Goal: Transaction & Acquisition: Purchase product/service

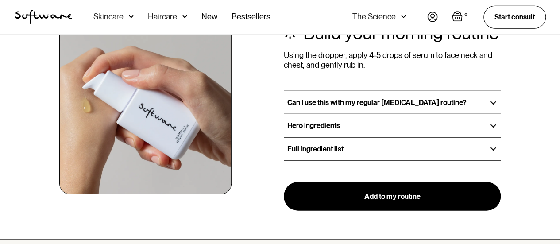
scroll to position [1107, 0]
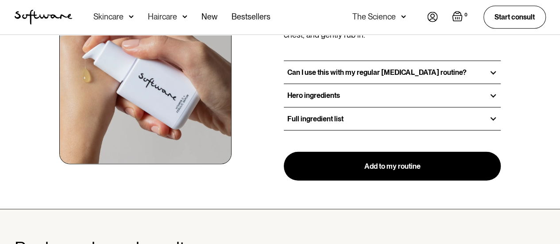
click at [494, 92] on div at bounding box center [494, 96] width 8 height 8
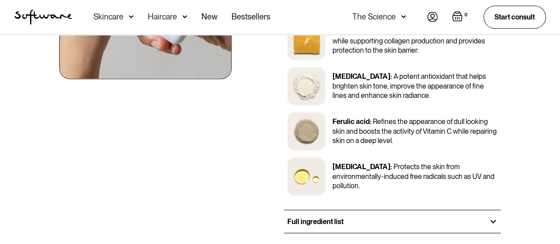
scroll to position [1244, 0]
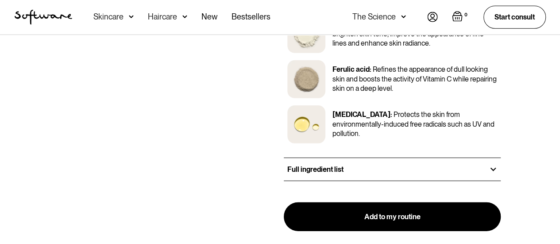
click at [495, 165] on div at bounding box center [494, 169] width 8 height 8
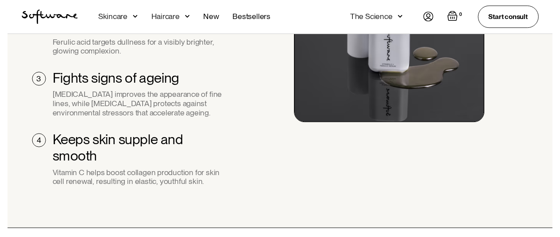
scroll to position [807, 0]
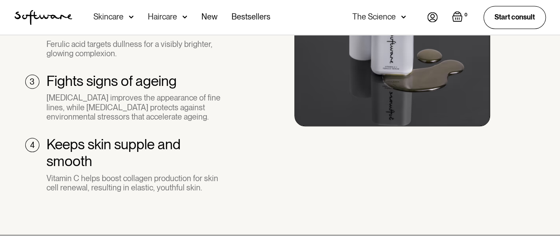
click at [119, 16] on div "Skincare" at bounding box center [108, 16] width 30 height 9
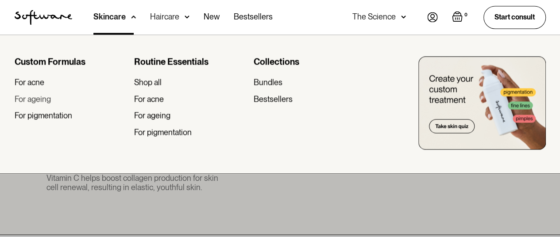
click at [45, 99] on div "For ageing" at bounding box center [33, 99] width 36 height 10
click at [163, 115] on div "For ageing" at bounding box center [152, 116] width 36 height 10
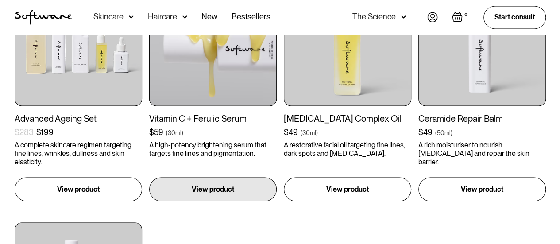
scroll to position [731, 0]
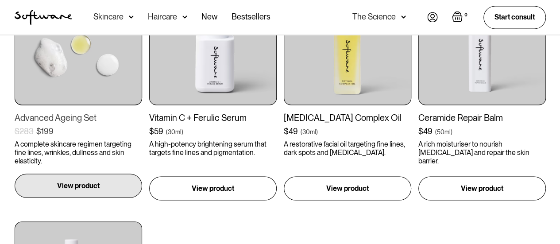
click at [79, 187] on p "View product" at bounding box center [78, 185] width 43 height 11
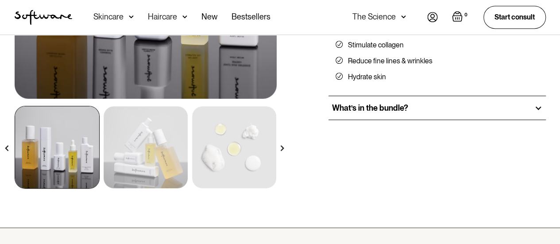
scroll to position [230, 0]
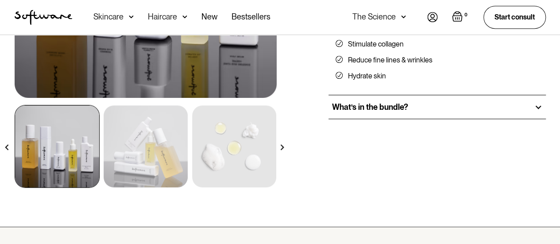
click at [533, 111] on div "What’s in the bundle?" at bounding box center [438, 107] width 218 height 24
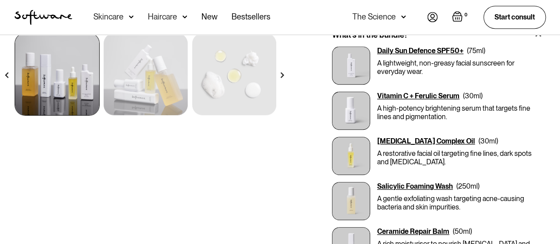
scroll to position [300, 0]
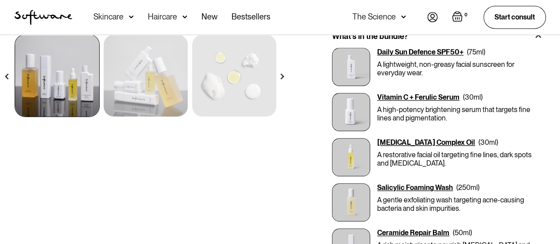
click at [410, 142] on div "[MEDICAL_DATA] Complex Oil" at bounding box center [426, 142] width 98 height 8
